Goal: Find specific page/section: Find specific page/section

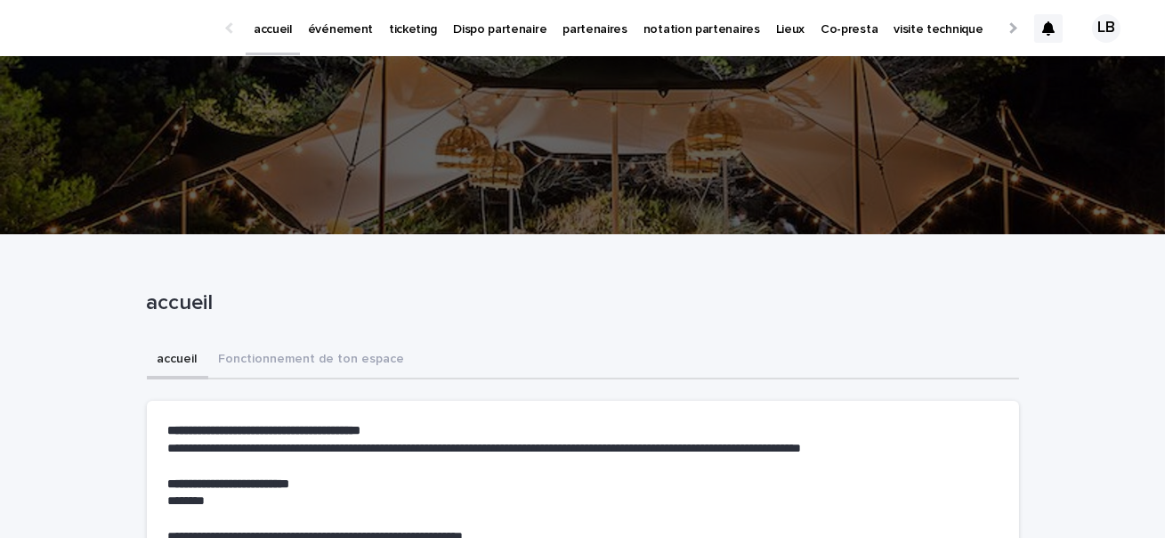
click at [331, 32] on p "événement" at bounding box center [340, 18] width 65 height 37
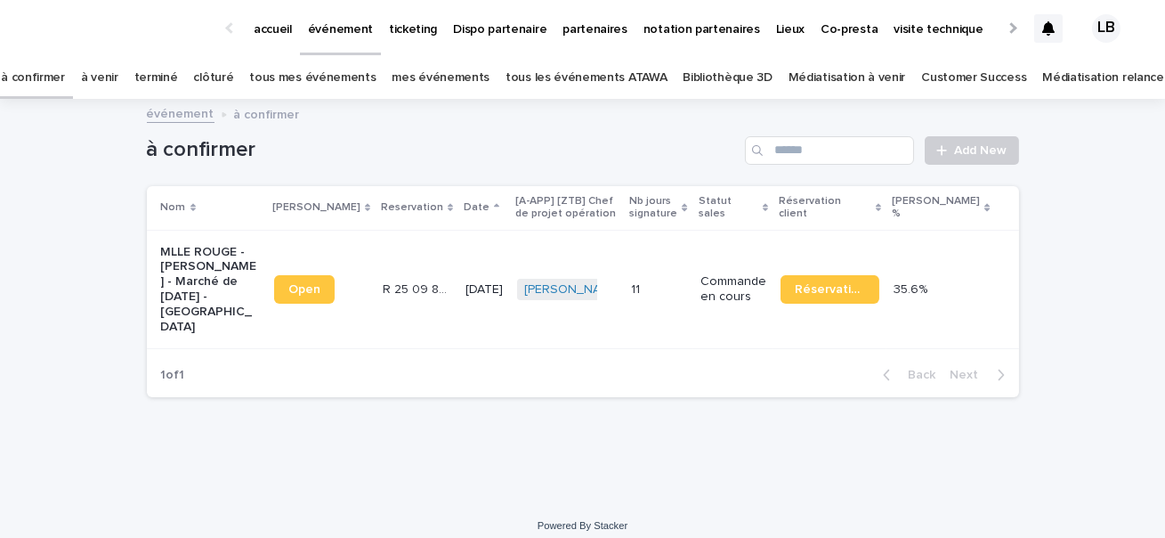
click at [419, 30] on p "ticketing" at bounding box center [413, 18] width 48 height 37
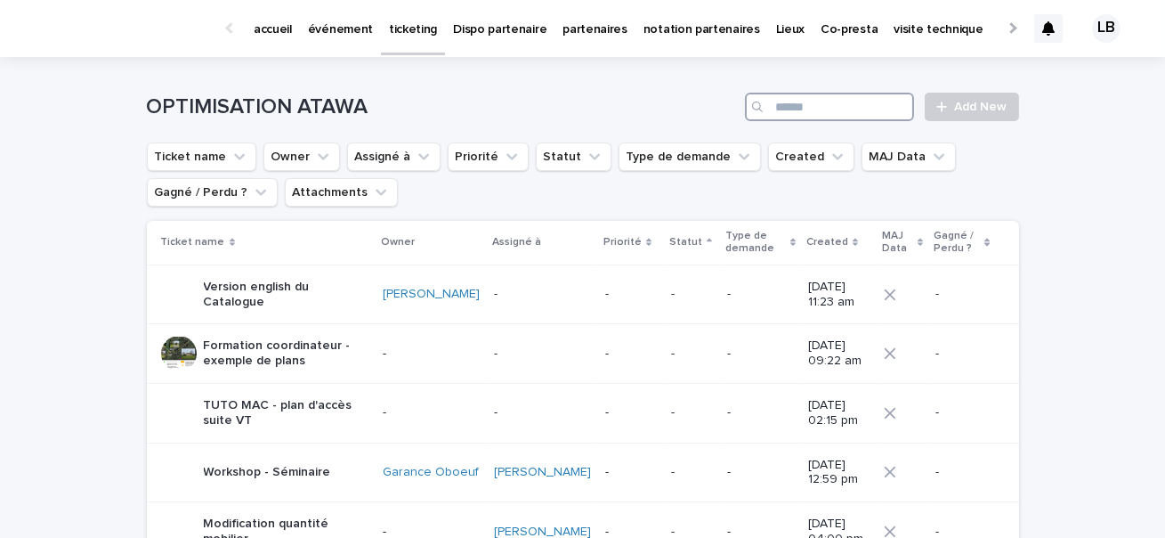
click at [843, 105] on input "Search" at bounding box center [829, 107] width 169 height 28
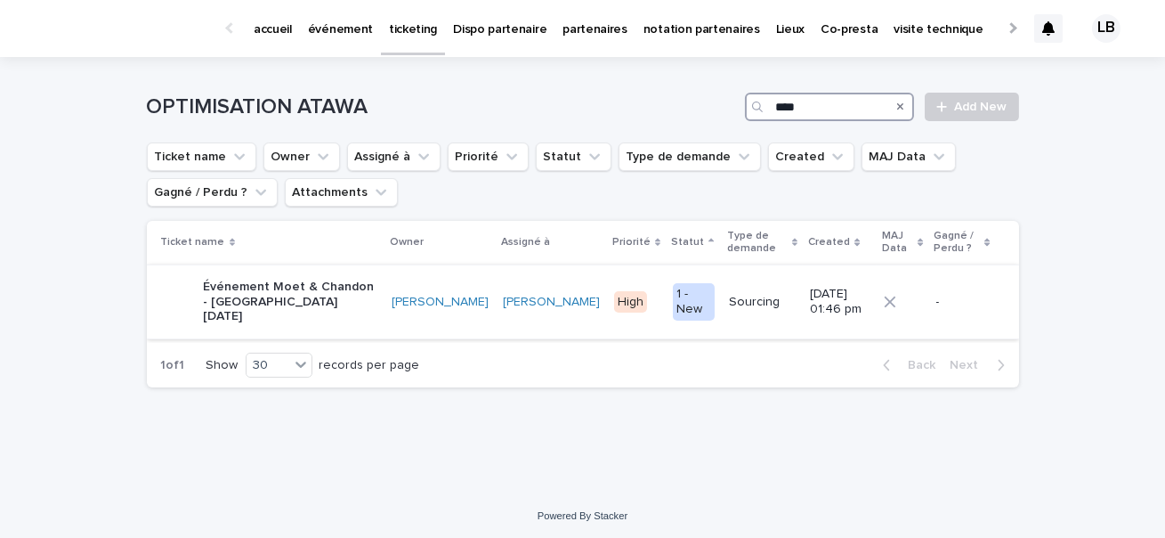
type input "****"
click at [264, 300] on p "Événement Moet & Chandon - [GEOGRAPHIC_DATA] [DATE]" at bounding box center [291, 301] width 174 height 45
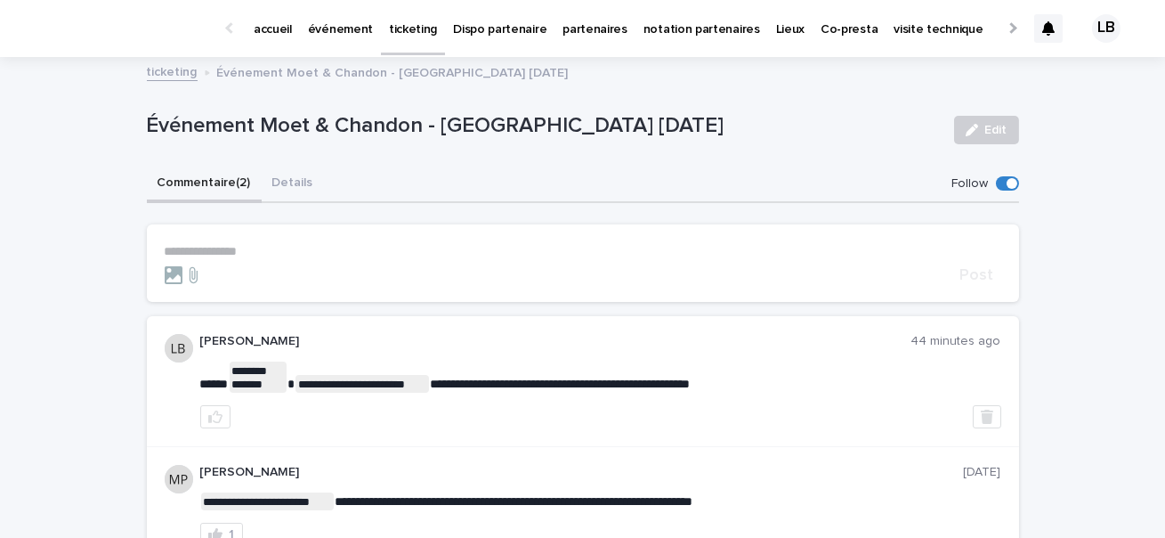
click at [1037, 28] on div at bounding box center [1048, 28] width 28 height 28
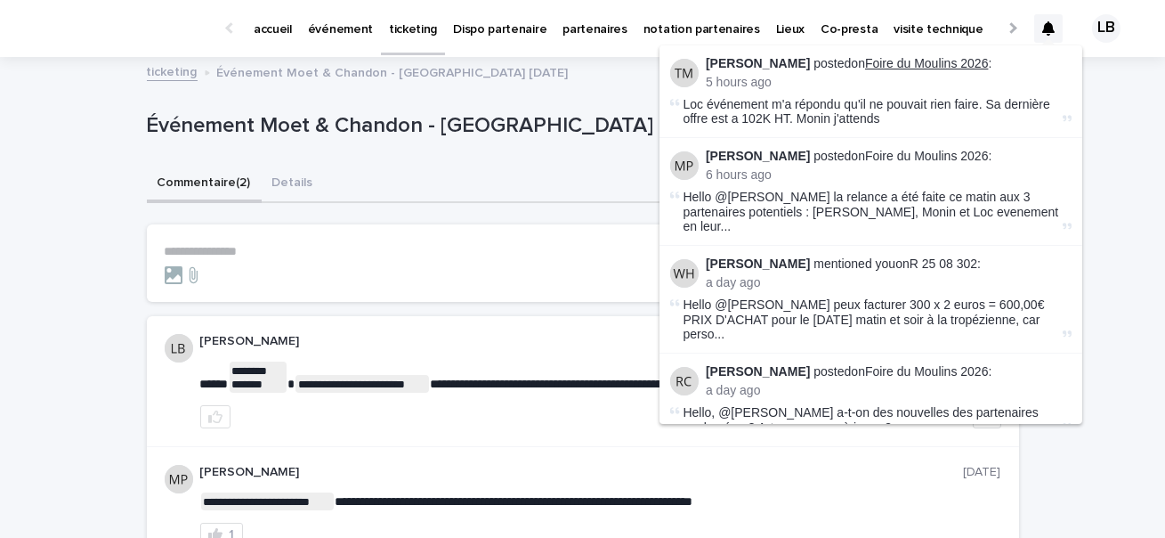
click at [942, 59] on link "Foire du Moulins 2026" at bounding box center [927, 63] width 124 height 14
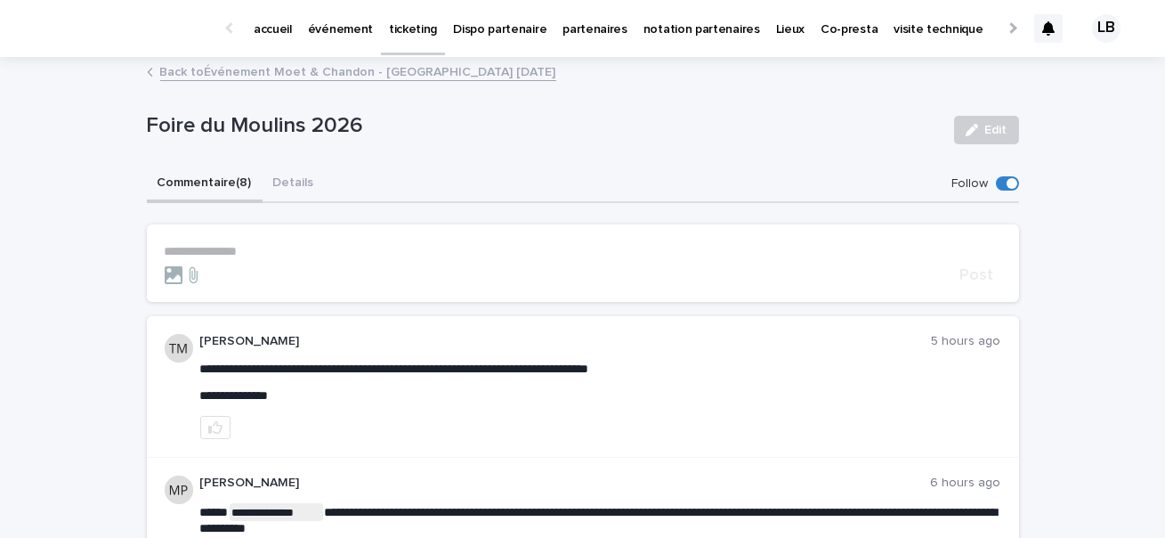
scroll to position [142, 0]
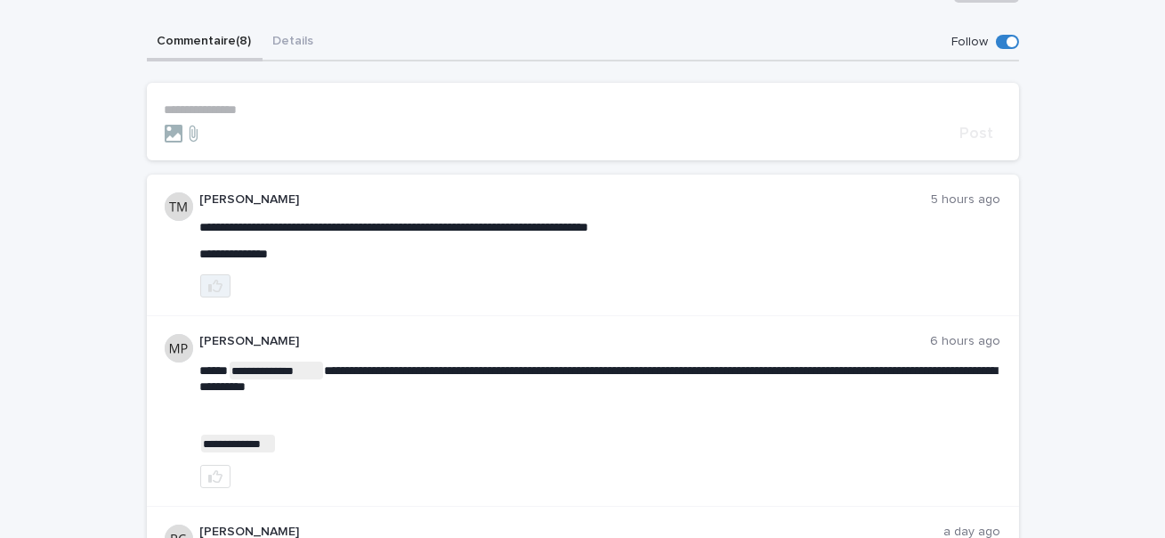
click at [214, 285] on icon "button" at bounding box center [215, 286] width 14 height 14
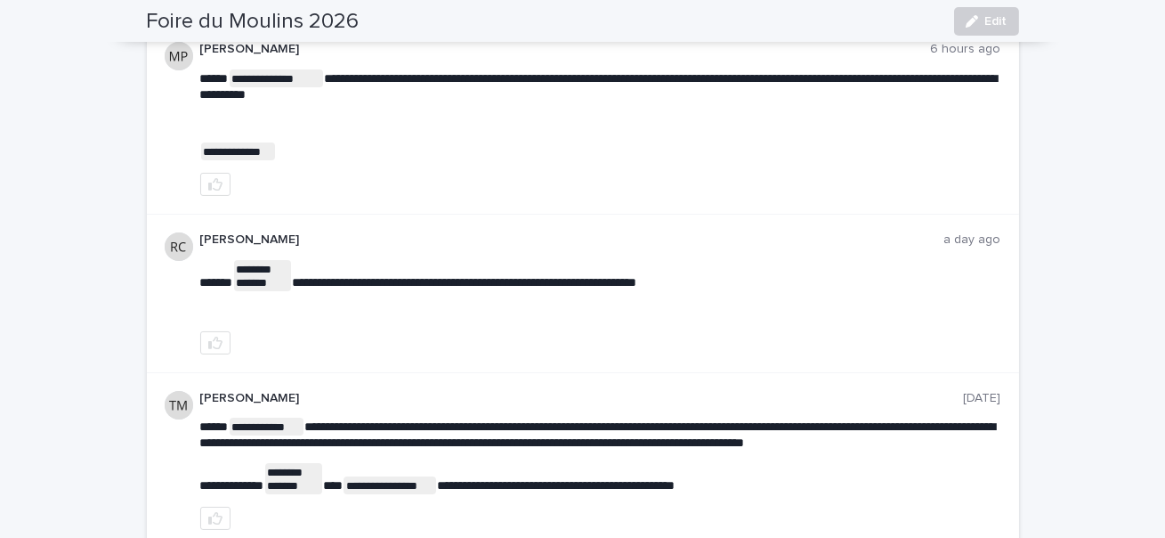
scroll to position [0, 0]
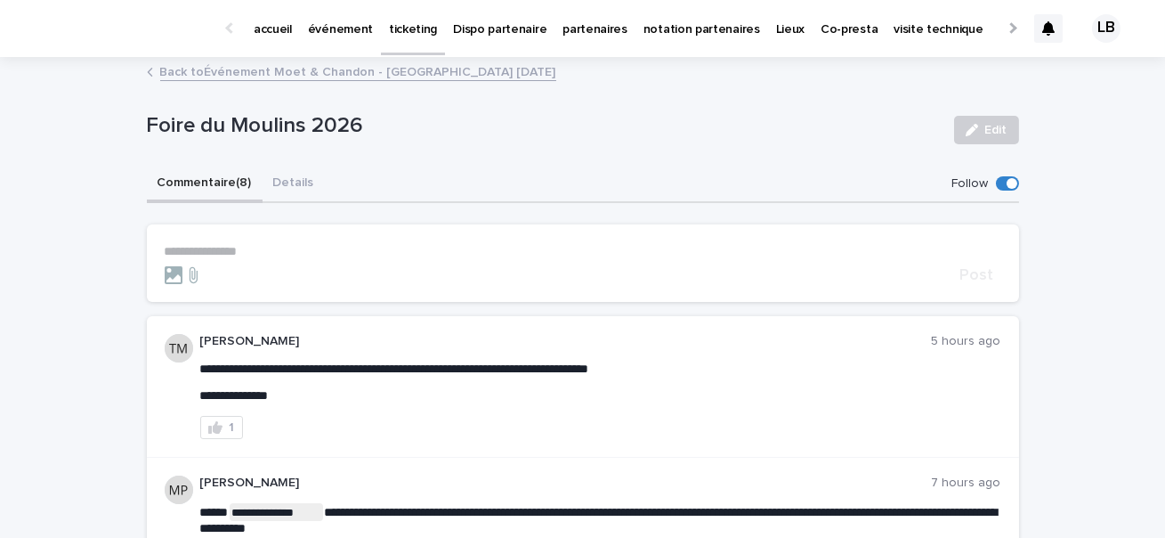
click at [279, 29] on p "accueil" at bounding box center [273, 18] width 38 height 37
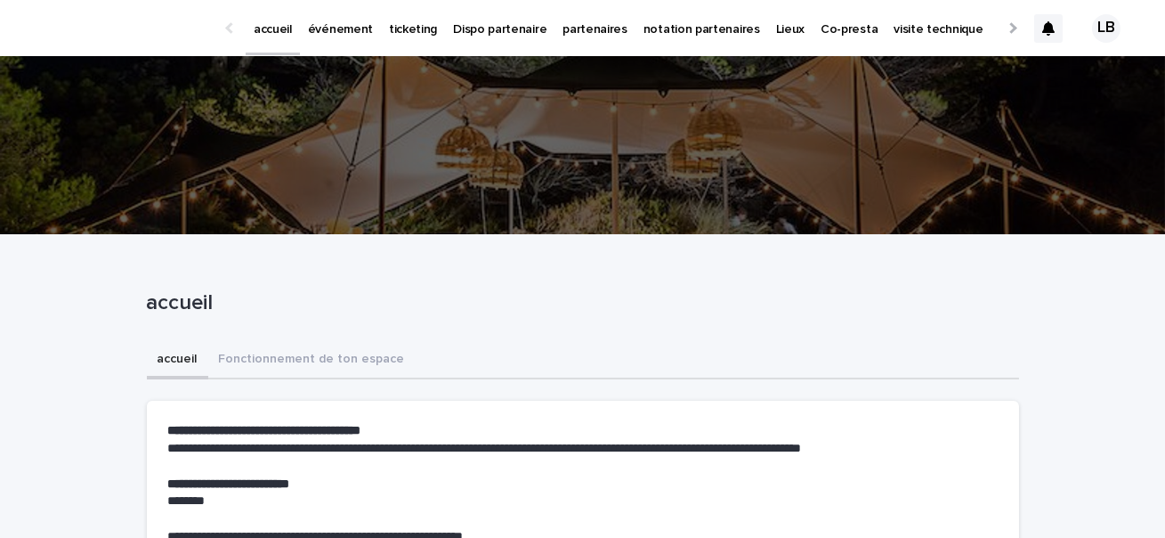
click at [328, 36] on p "événement" at bounding box center [340, 18] width 65 height 37
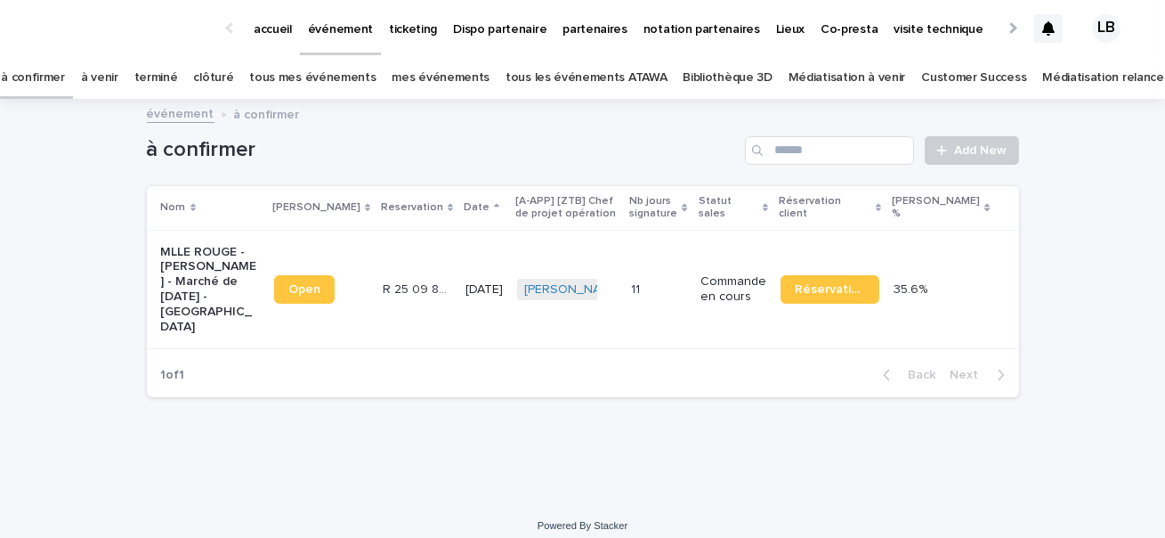
click at [590, 279] on div "[PERSON_NAME] + 0" at bounding box center [567, 289] width 100 height 36
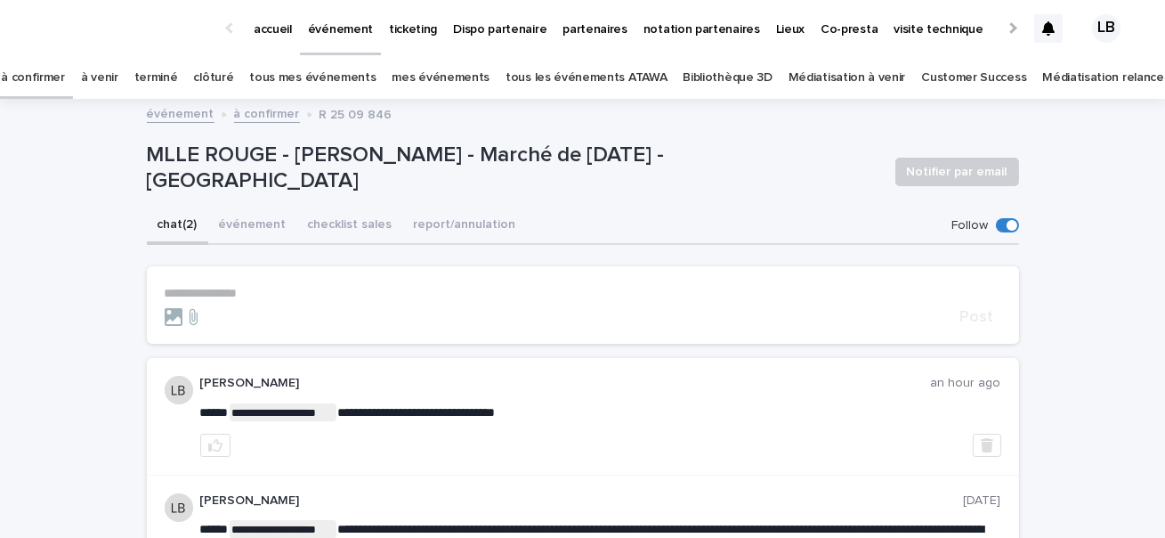
scroll to position [151, 0]
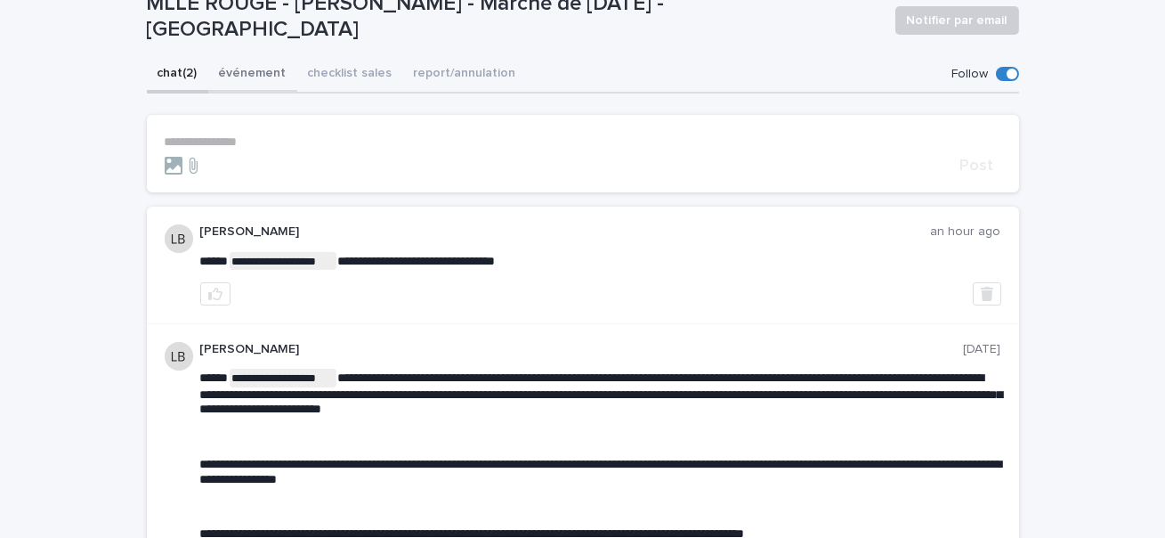
click at [256, 70] on div "**********" at bounding box center [583, 352] width 872 height 593
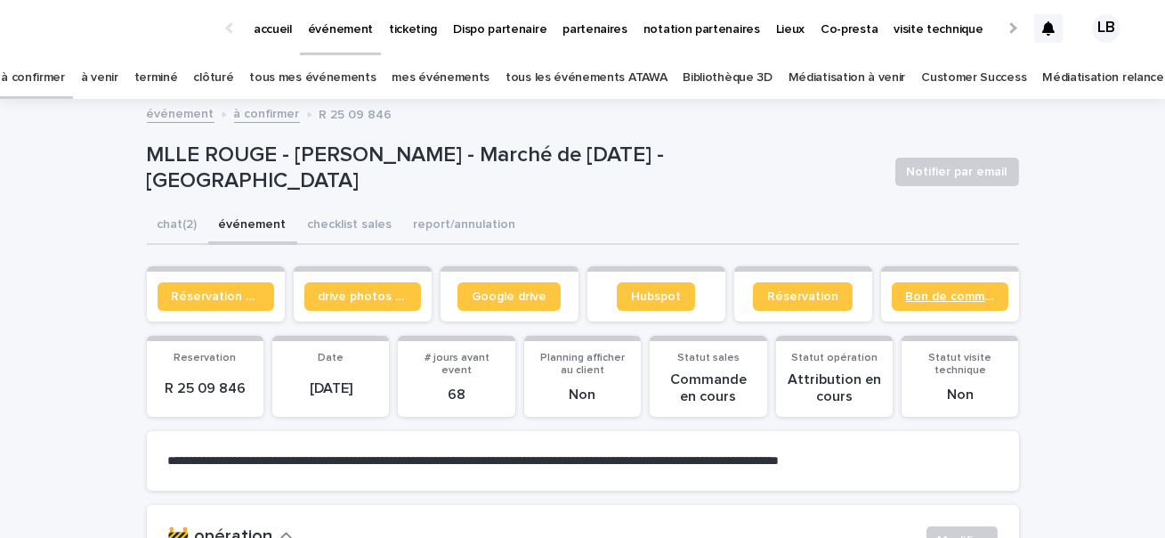
click at [963, 299] on span "Bon de commande" at bounding box center [950, 296] width 88 height 12
